Goal: Task Accomplishment & Management: Use online tool/utility

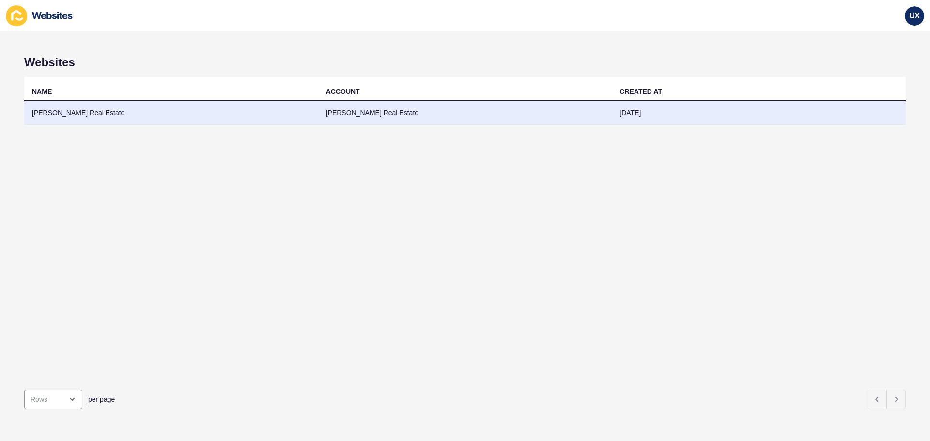
click at [349, 121] on td "[PERSON_NAME] Real Estate" at bounding box center [465, 113] width 294 height 24
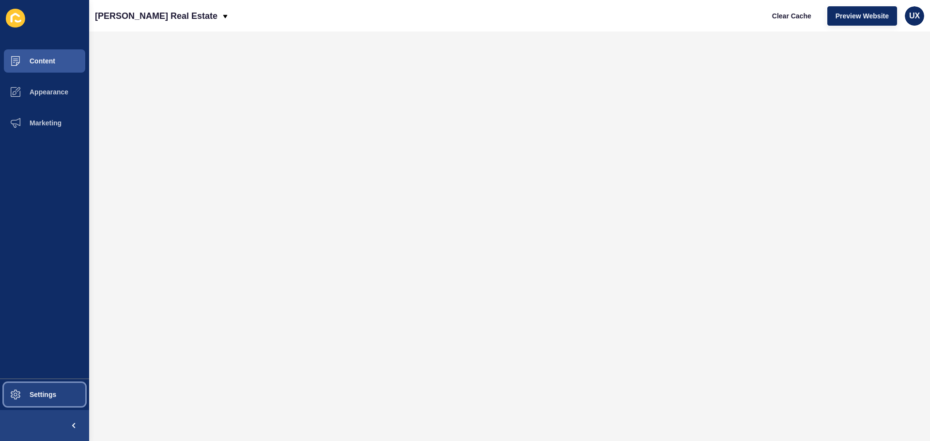
click at [48, 394] on span "Settings" at bounding box center [28, 395] width 58 height 8
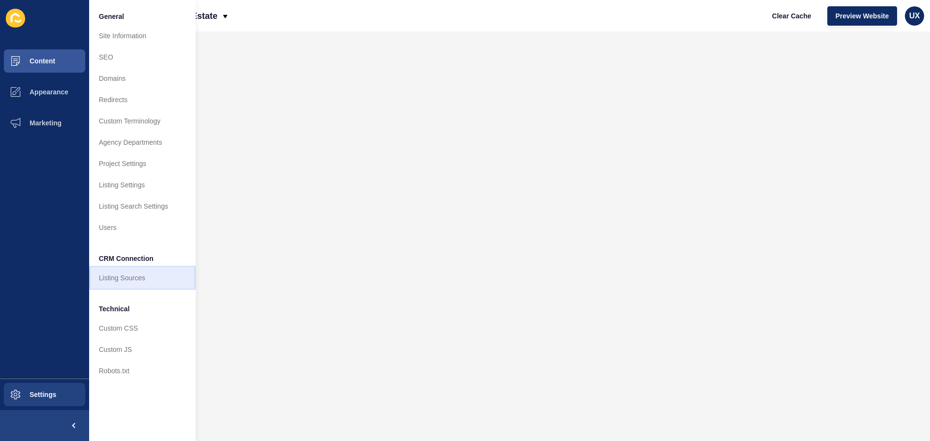
click at [126, 281] on link "Listing Sources" at bounding box center [142, 278] width 107 height 21
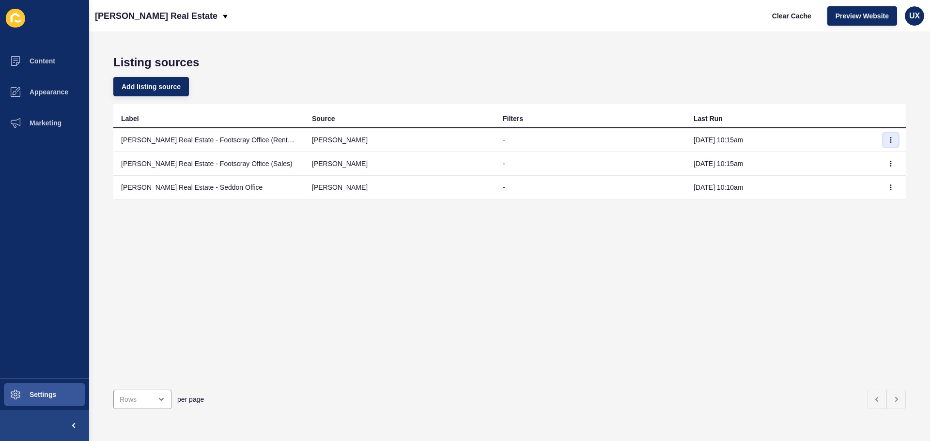
click at [891, 138] on icon "button" at bounding box center [891, 140] width 0 height 5
click at [873, 159] on link "Sync now" at bounding box center [857, 159] width 68 height 21
click at [884, 163] on button "button" at bounding box center [891, 164] width 15 height 14
click at [867, 185] on link "Sync now" at bounding box center [857, 183] width 68 height 21
